Goal: Information Seeking & Learning: Learn about a topic

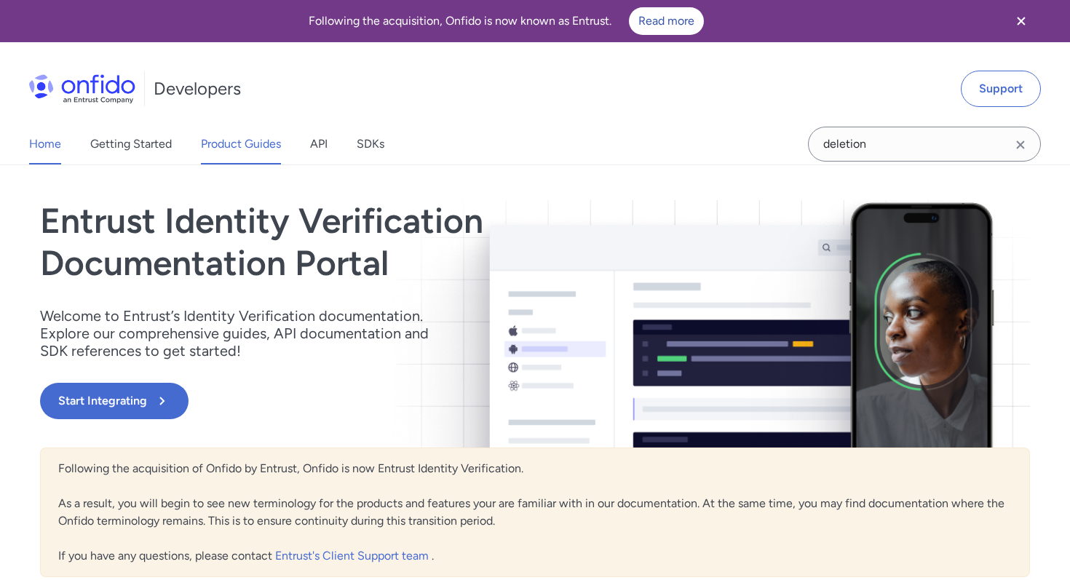
click at [257, 146] on link "Product Guides" at bounding box center [241, 144] width 80 height 41
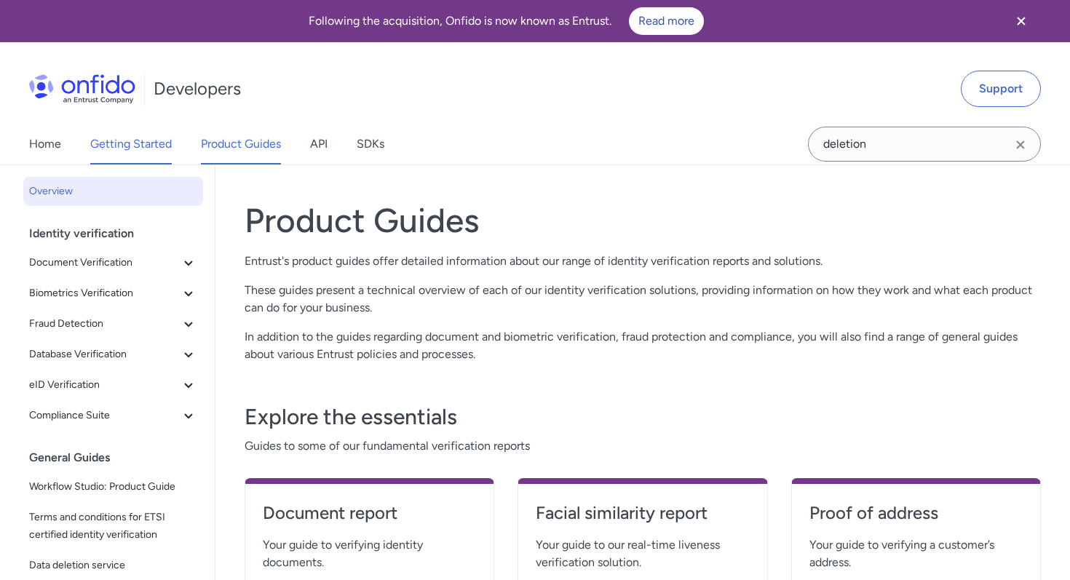
click at [135, 154] on link "Getting Started" at bounding box center [131, 144] width 82 height 41
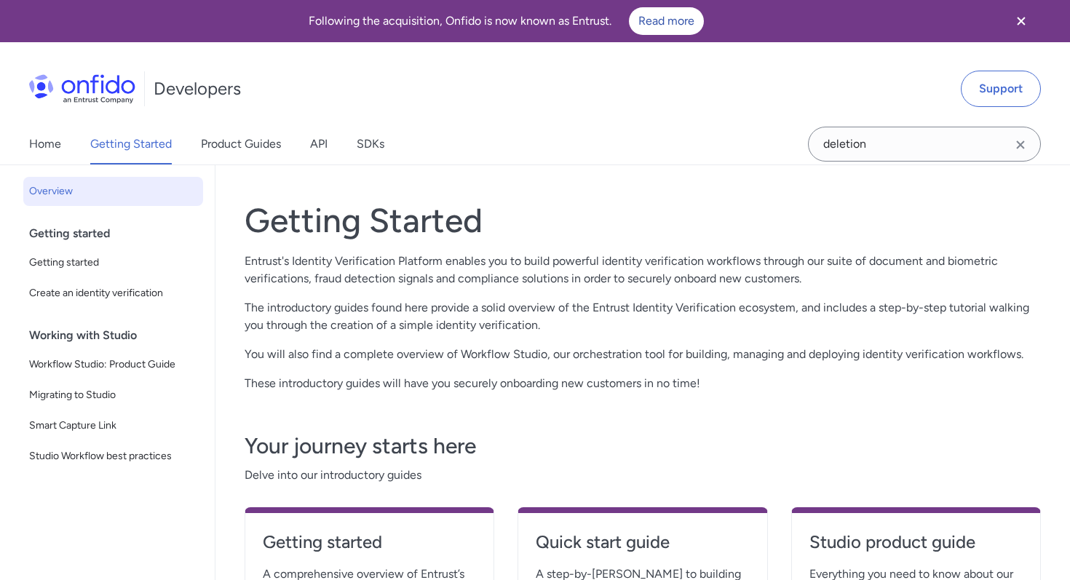
scroll to position [28, 0]
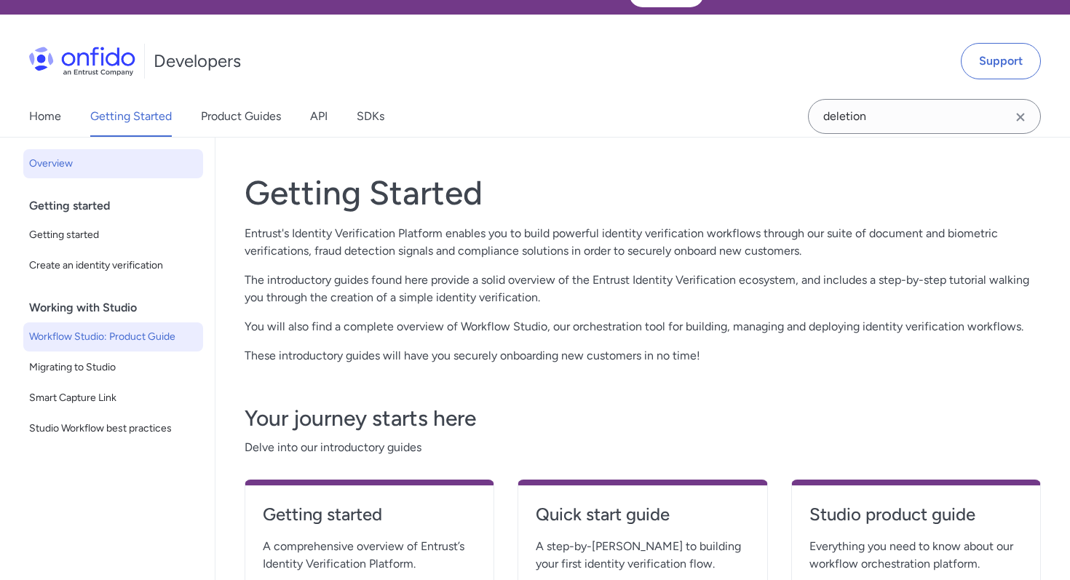
click at [95, 339] on span "Workflow Studio: Product Guide" at bounding box center [113, 336] width 168 height 17
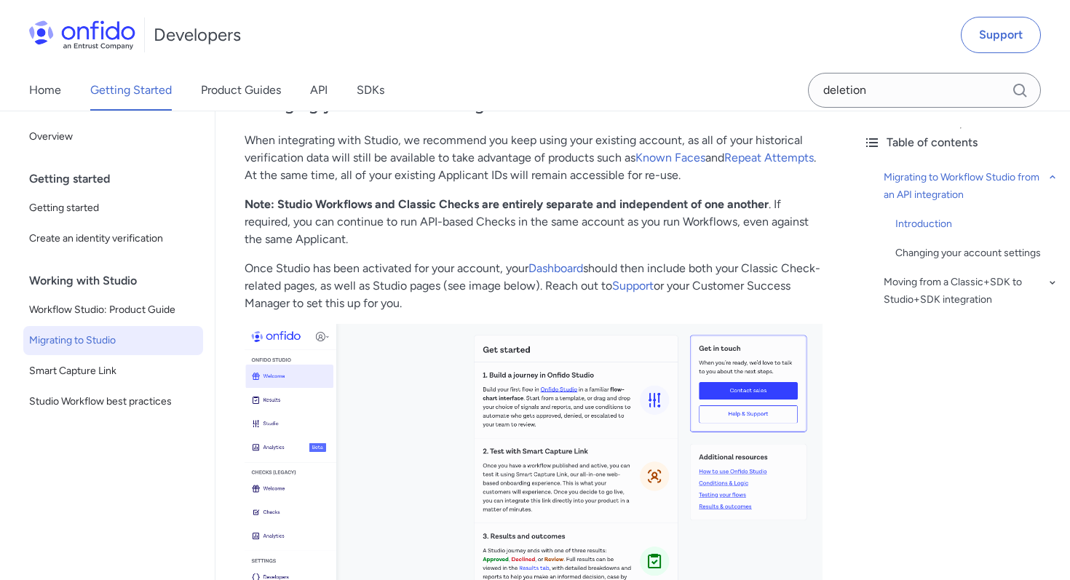
scroll to position [489, 0]
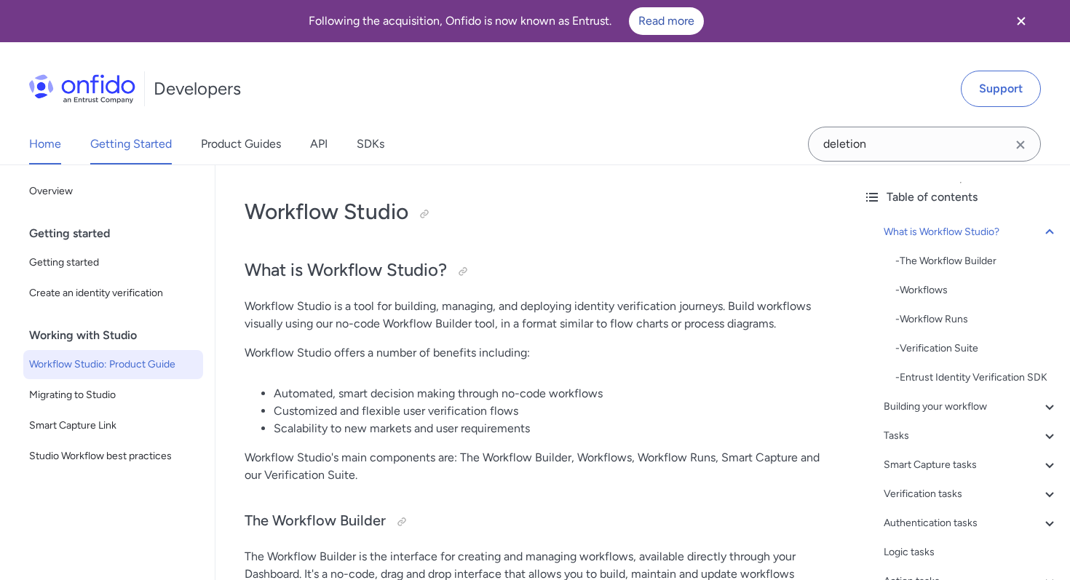
click at [49, 149] on link "Home" at bounding box center [45, 144] width 32 height 41
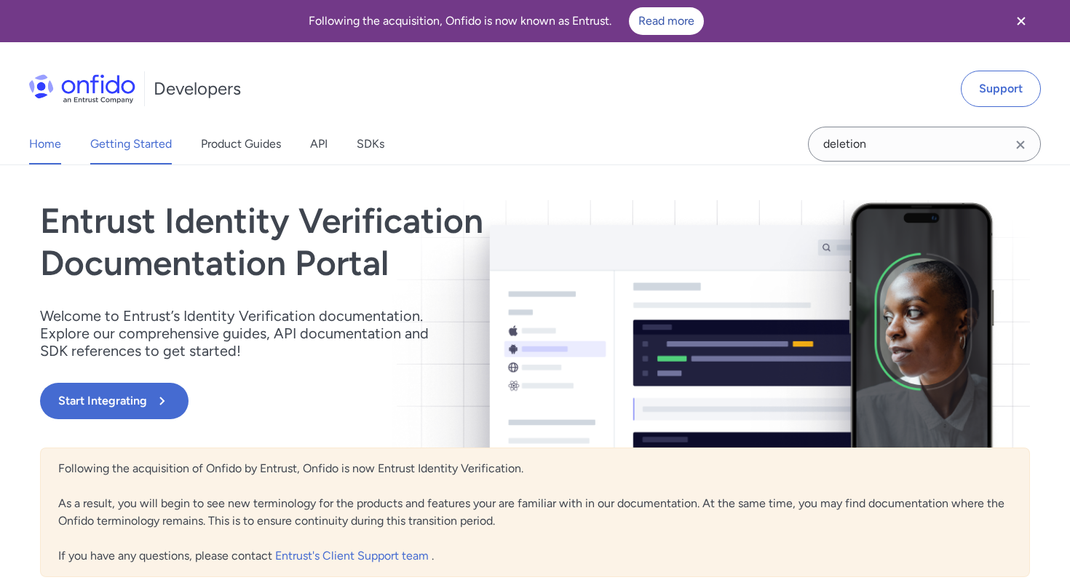
click at [159, 147] on link "Getting Started" at bounding box center [131, 144] width 82 height 41
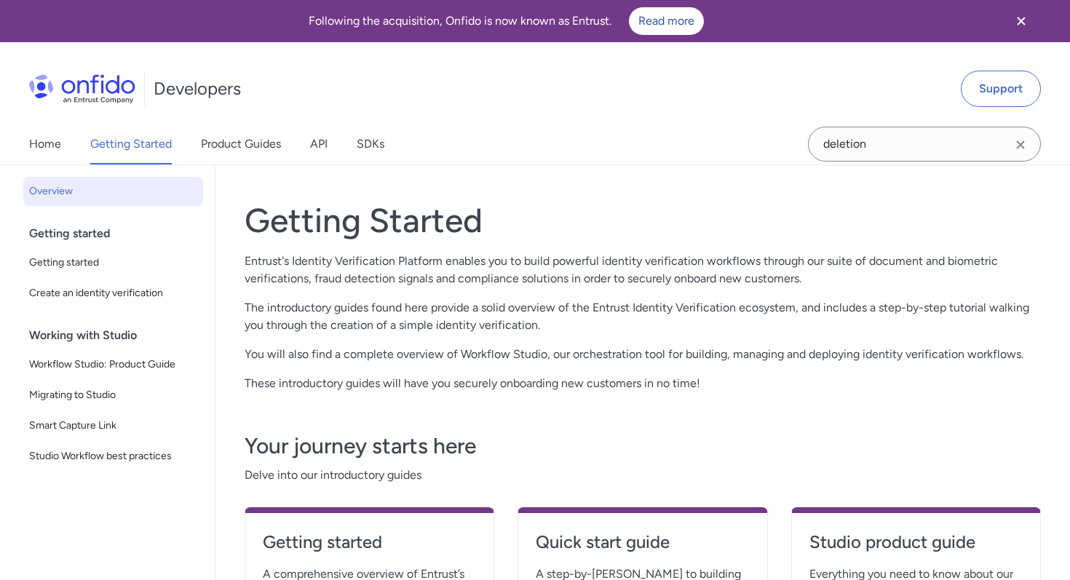
click at [98, 82] on img at bounding box center [82, 88] width 106 height 29
